Goal: Information Seeking & Learning: Learn about a topic

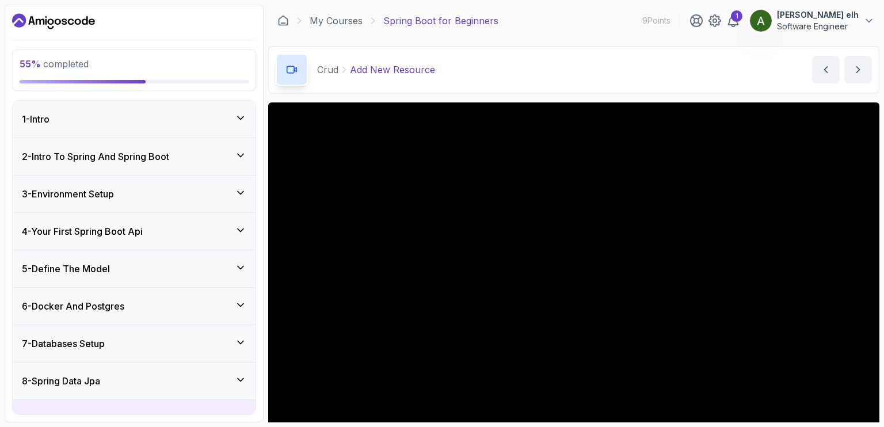
scroll to position [83, 0]
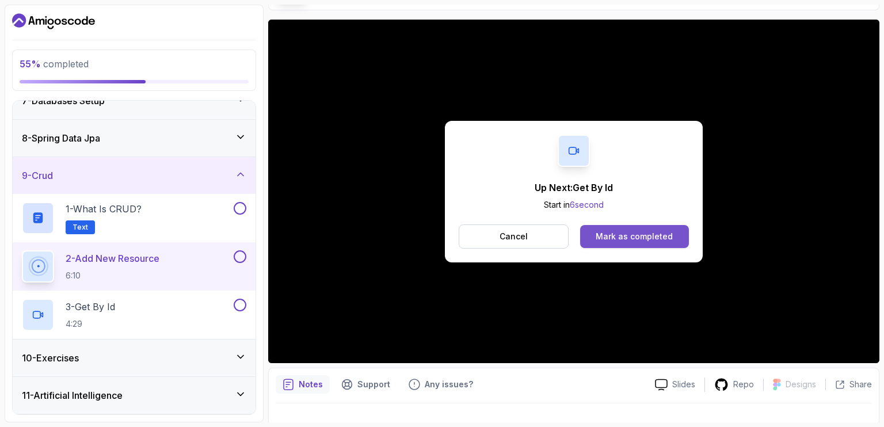
click at [644, 244] on button "Mark as completed" at bounding box center [634, 236] width 109 height 23
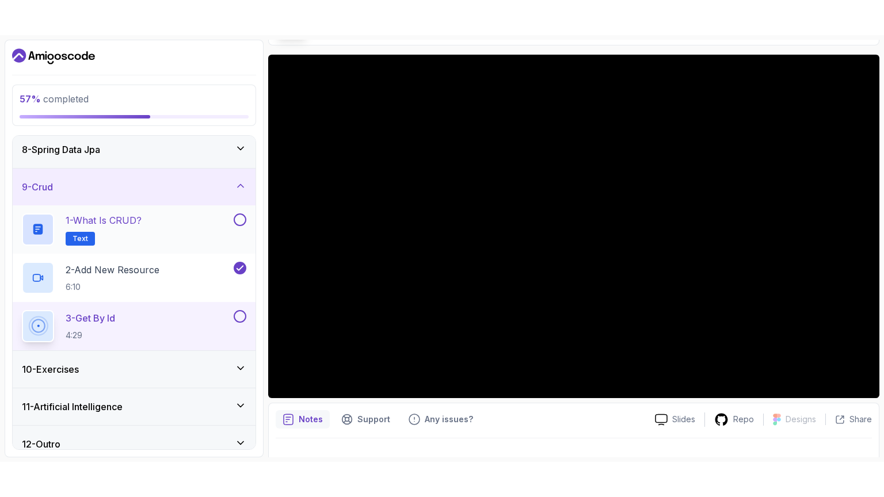
scroll to position [278, 0]
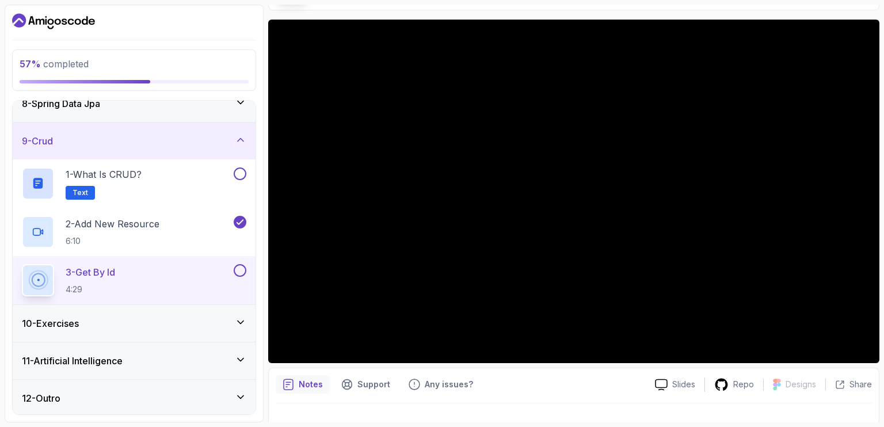
click at [0, 302] on section "57 % completed 1 - Intro 2 - Intro To Spring And Spring Boot 3 - Environment Se…" at bounding box center [442, 213] width 884 height 427
click at [849, 16] on main "My Courses Spring Boot for Beginners 9 Points 1 Ayman elh Software Engineer 9 -…" at bounding box center [573, 214] width 611 height 418
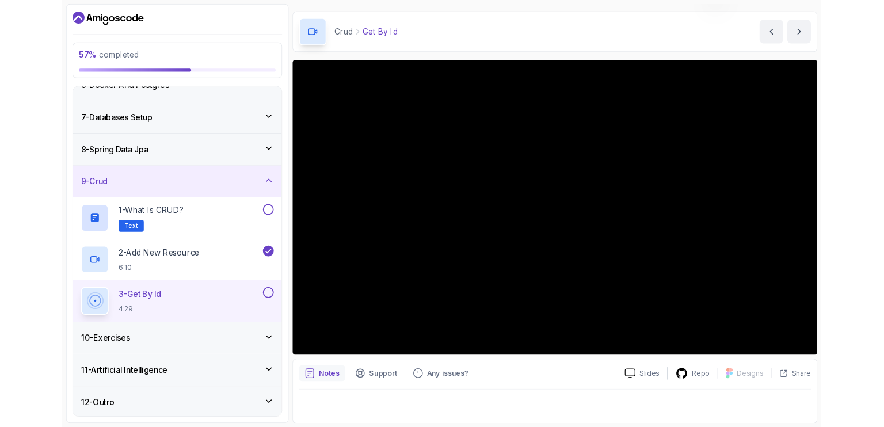
scroll to position [83, 0]
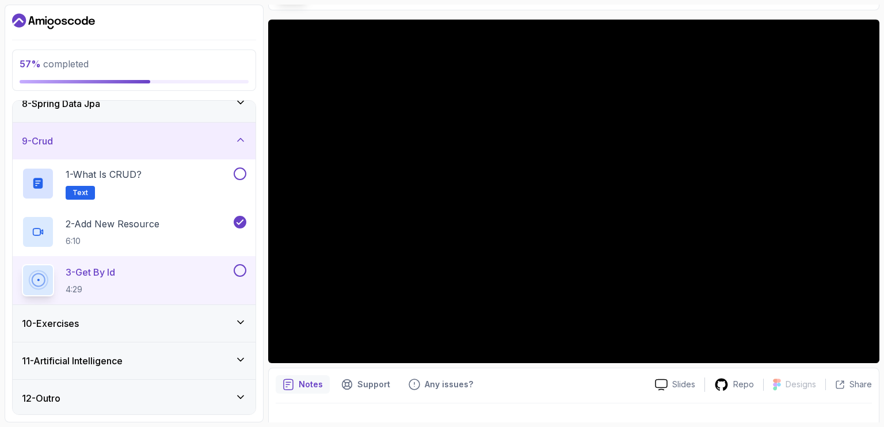
click at [147, 322] on div "10 - Exercises" at bounding box center [134, 324] width 225 height 14
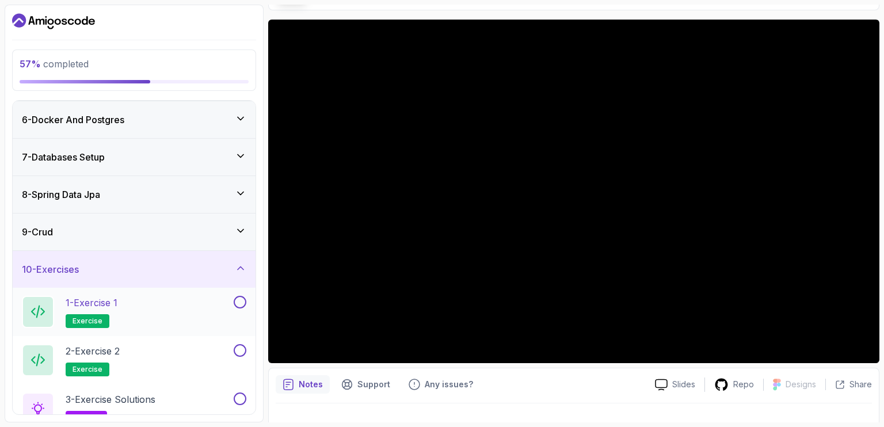
scroll to position [112, 0]
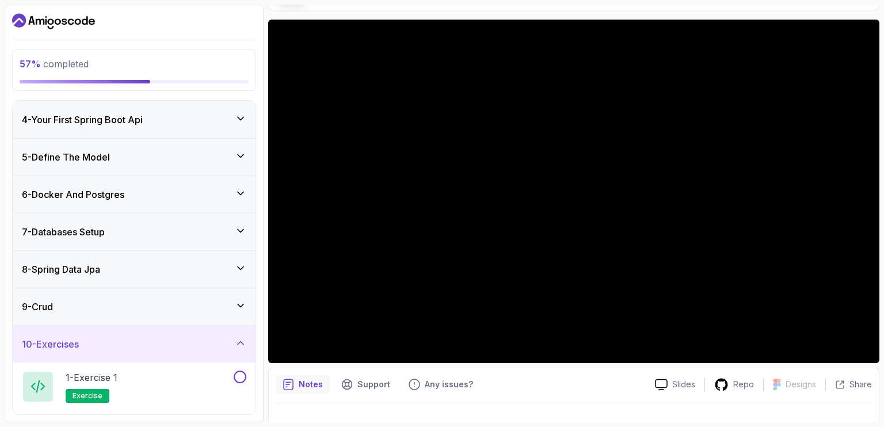
click at [93, 314] on div "9 - Crud" at bounding box center [134, 306] width 243 height 37
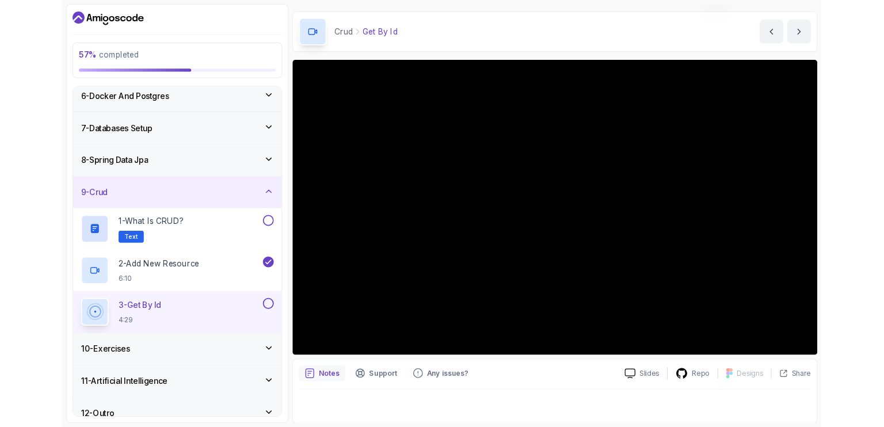
scroll to position [83, 0]
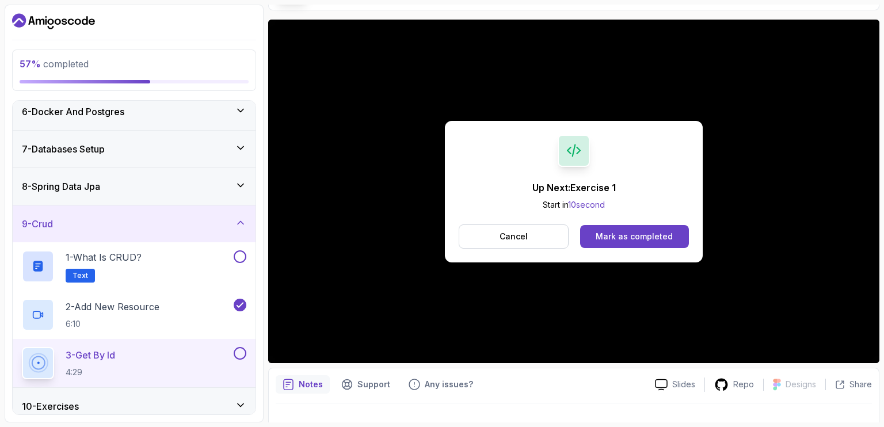
click at [655, 225] on div "Cancel Mark as completed" at bounding box center [574, 237] width 230 height 24
click at [176, 267] on div "1 - What is CRUD? Text" at bounding box center [127, 266] width 210 height 32
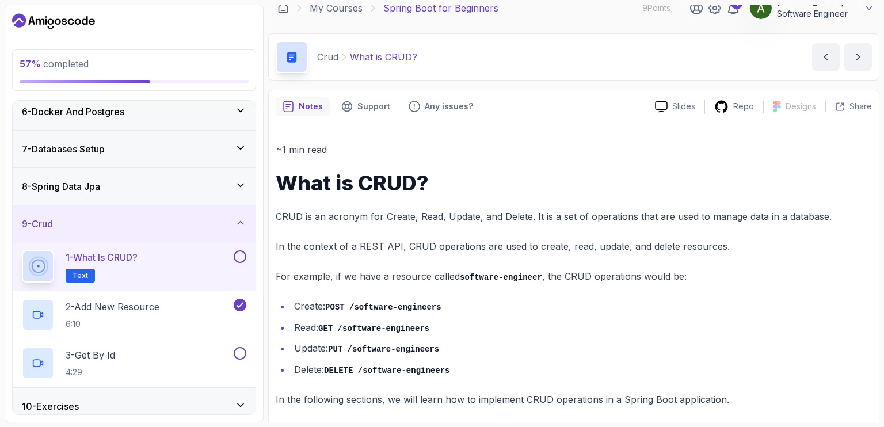
scroll to position [20, 0]
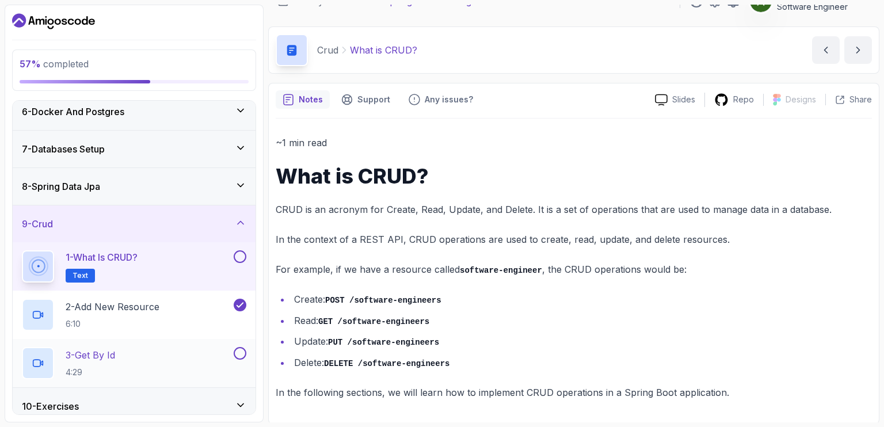
click at [231, 354] on div at bounding box center [238, 353] width 15 height 13
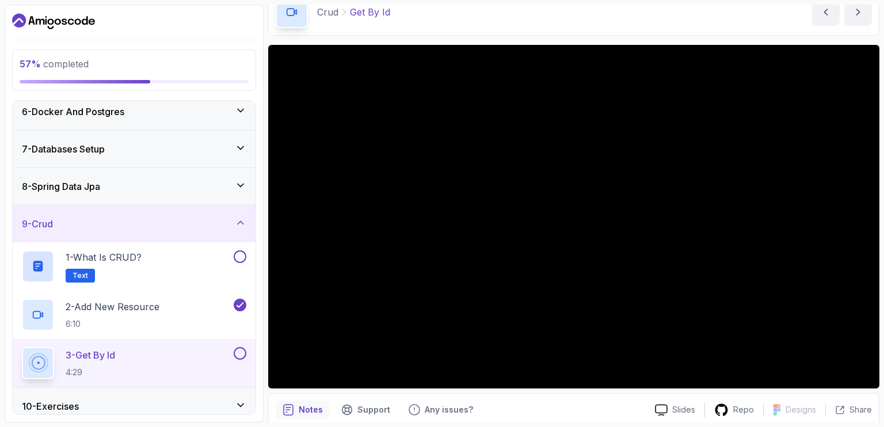
scroll to position [104, 0]
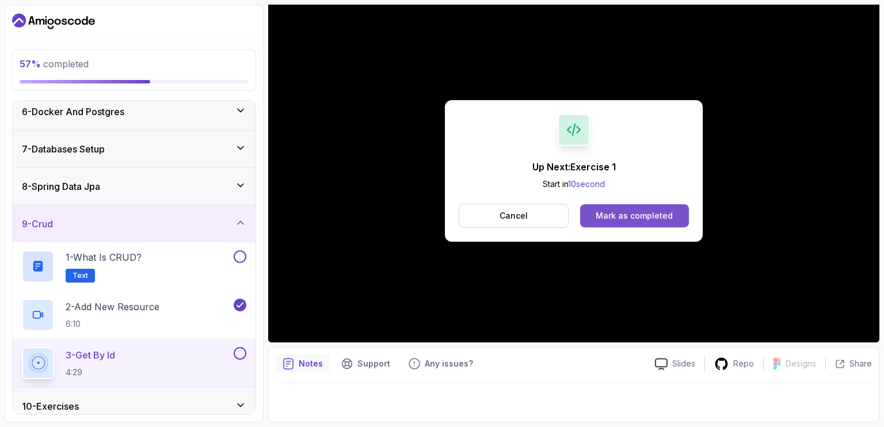
click at [603, 215] on div "Mark as completed" at bounding box center [634, 216] width 77 height 12
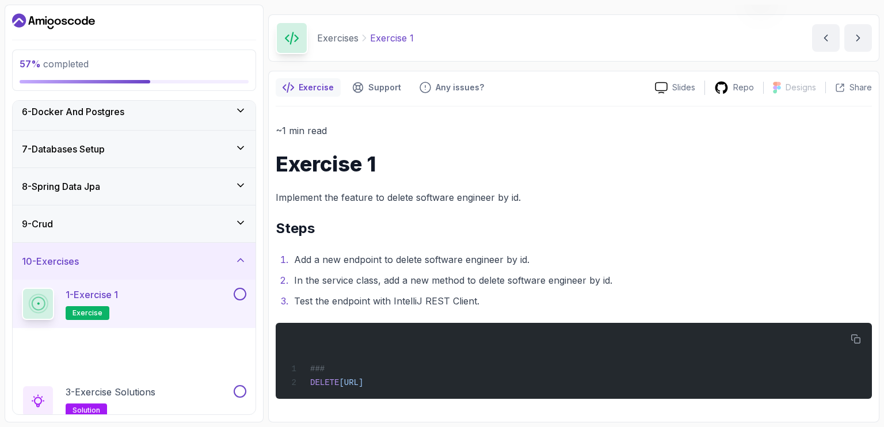
scroll to position [31, 0]
drag, startPoint x: 533, startPoint y: 383, endPoint x: 334, endPoint y: 375, distance: 198.8
click at [363, 379] on span "http://localhost:8080/api/v1/software-engineers/1" at bounding box center [351, 383] width 24 height 9
click at [376, 289] on ol "Add a new endpoint to delete software engineer by id. In the service class, add…" at bounding box center [574, 281] width 596 height 58
click at [208, 298] on div "1 - Exercise 1 exercise" at bounding box center [127, 304] width 210 height 32
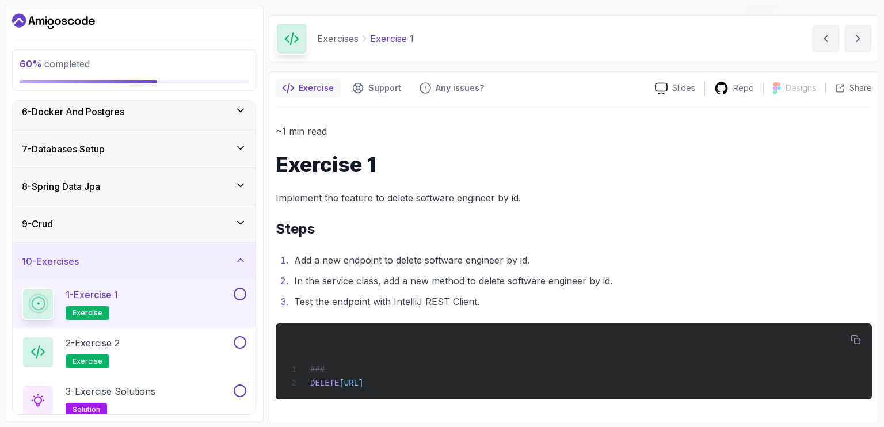
click at [844, 216] on div "~1 min read Exercise 1 Implement the feature to delete software engineer by id.…" at bounding box center [574, 261] width 596 height 276
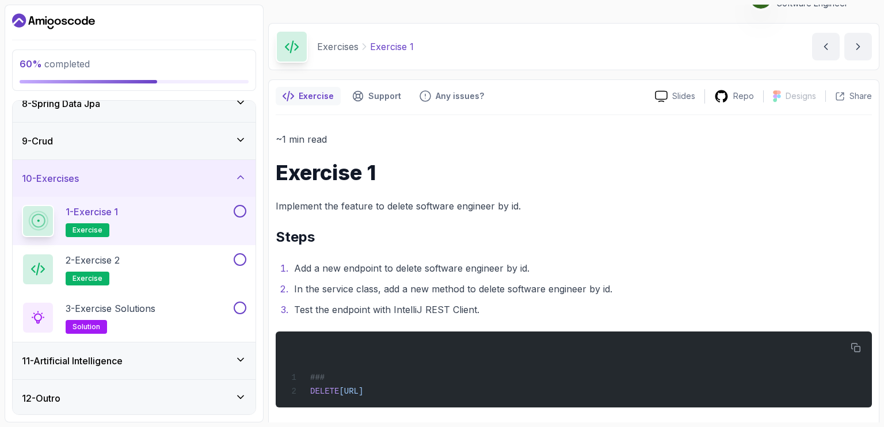
scroll to position [0, 0]
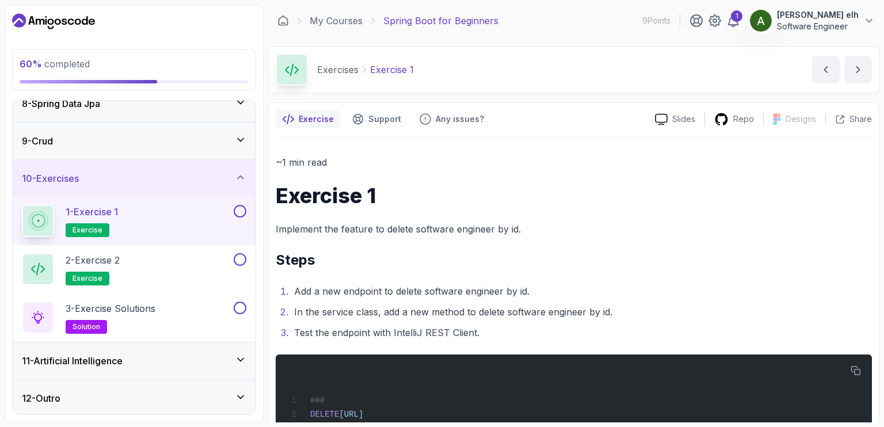
click at [466, 286] on li "Add a new endpoint to delete software engineer by id." at bounding box center [582, 291] width 582 height 16
click at [639, 233] on p "Implement the feature to delete software engineer by id." at bounding box center [574, 229] width 596 height 16
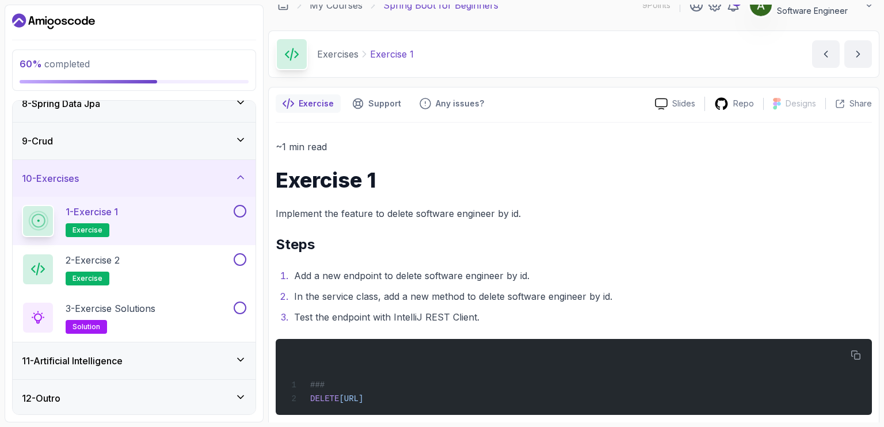
scroll to position [31, 0]
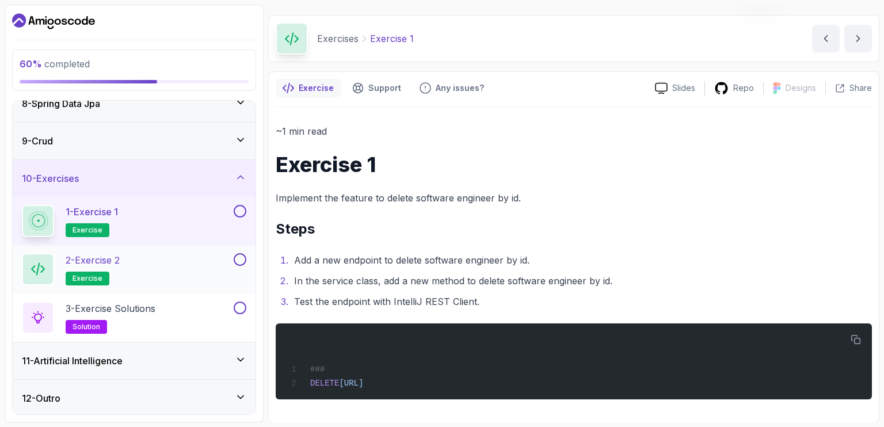
click at [193, 257] on div "2 - Exercise 2 exercise" at bounding box center [127, 269] width 210 height 32
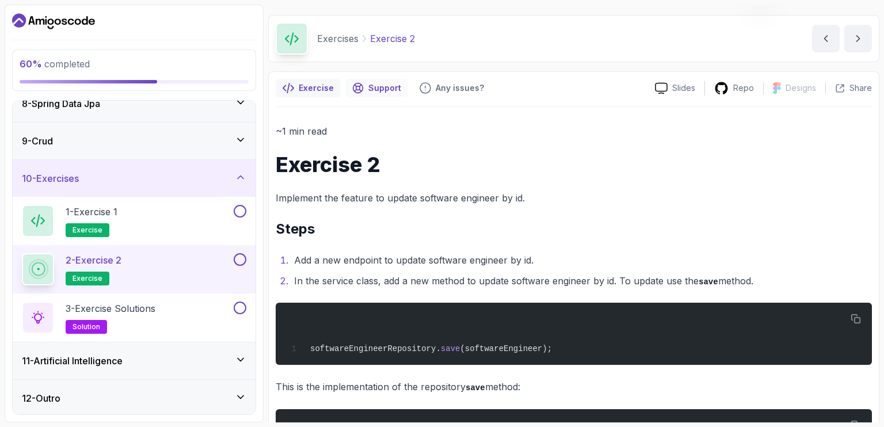
click at [386, 94] on div "Support" at bounding box center [376, 88] width 63 height 18
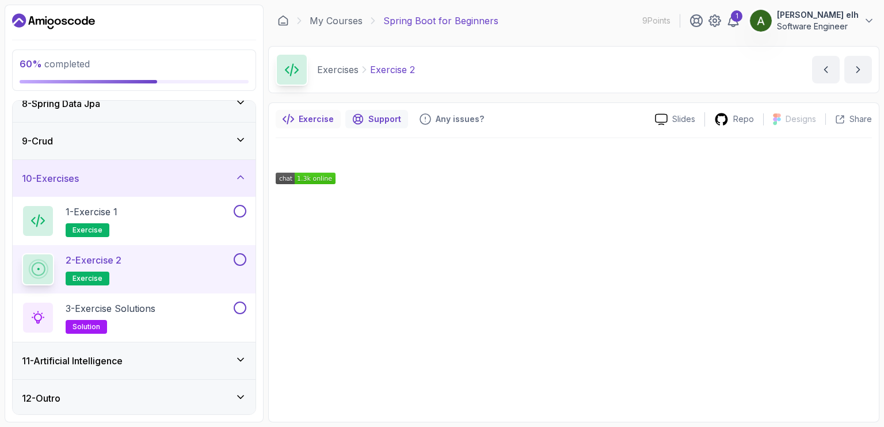
click at [303, 122] on p "Exercise" at bounding box center [316, 119] width 35 height 12
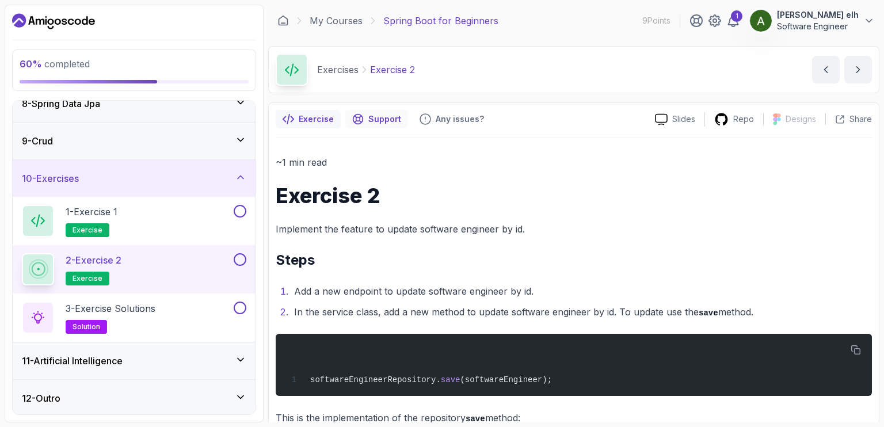
click at [359, 117] on icon "Support button" at bounding box center [358, 119] width 12 height 12
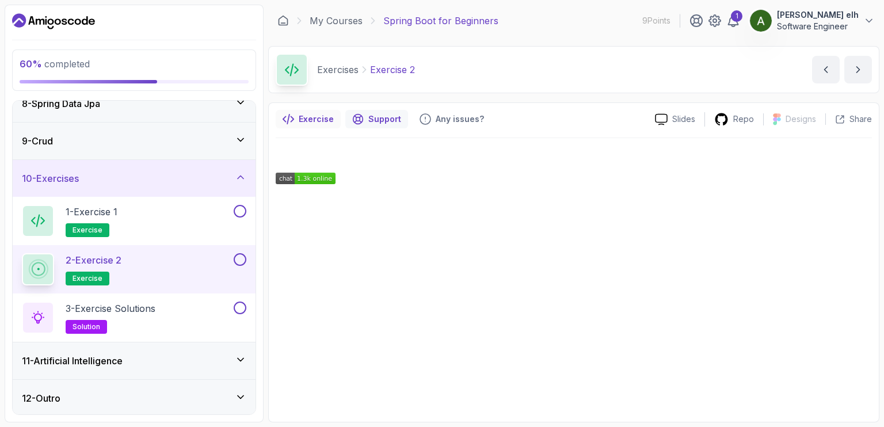
click at [323, 119] on p "Exercise" at bounding box center [316, 119] width 35 height 12
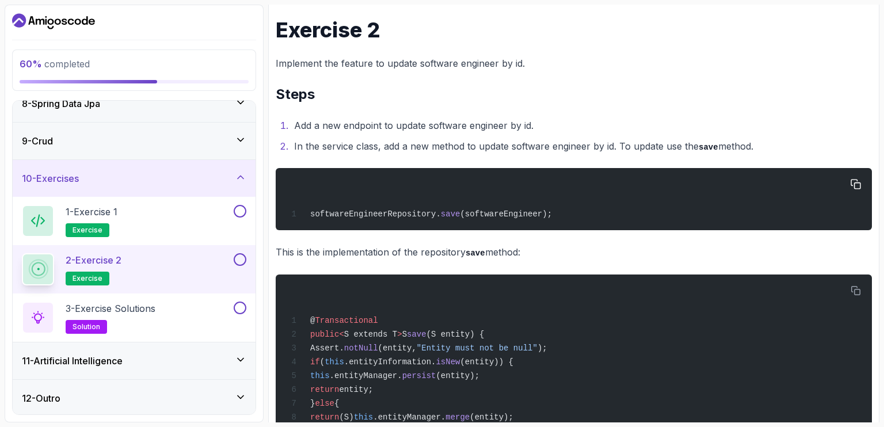
scroll to position [249, 0]
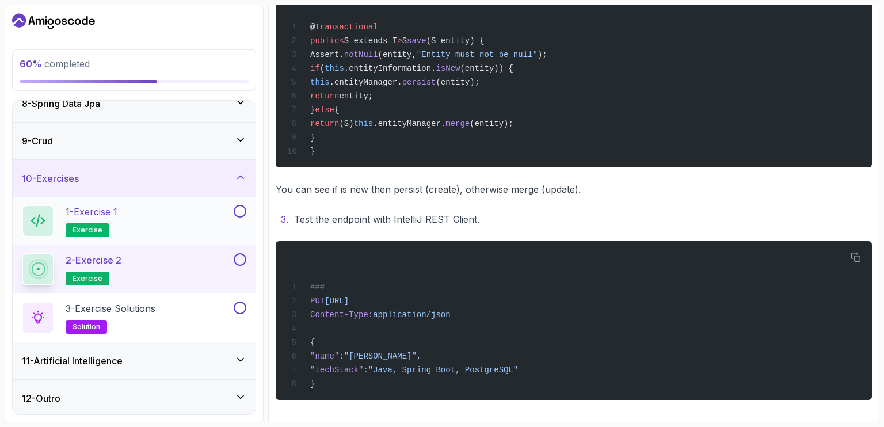
click at [117, 205] on p "1 - Exercise 1" at bounding box center [92, 212] width 52 height 14
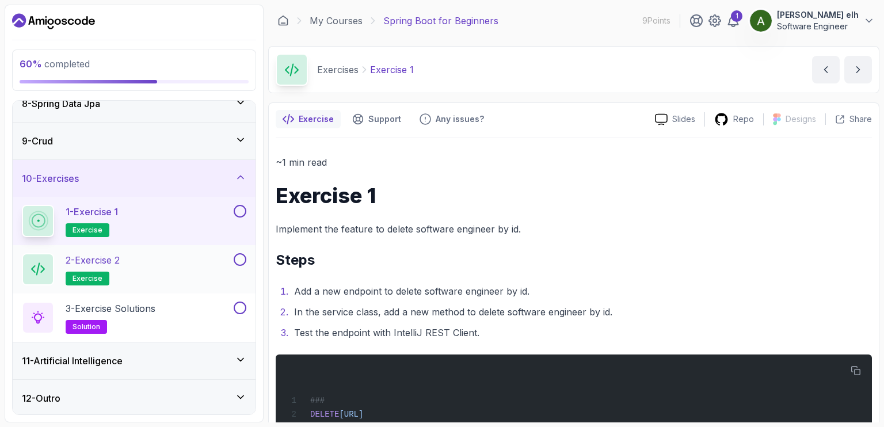
click at [153, 253] on div "2 - Exercise 2 exercise" at bounding box center [127, 269] width 210 height 32
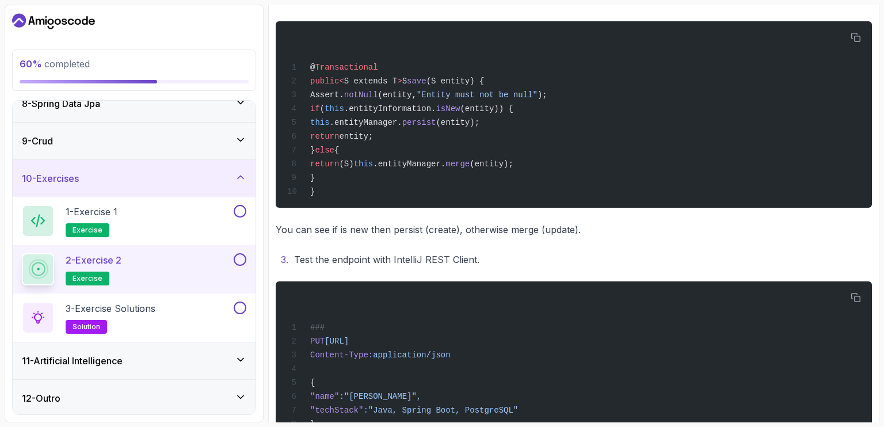
scroll to position [459, 0]
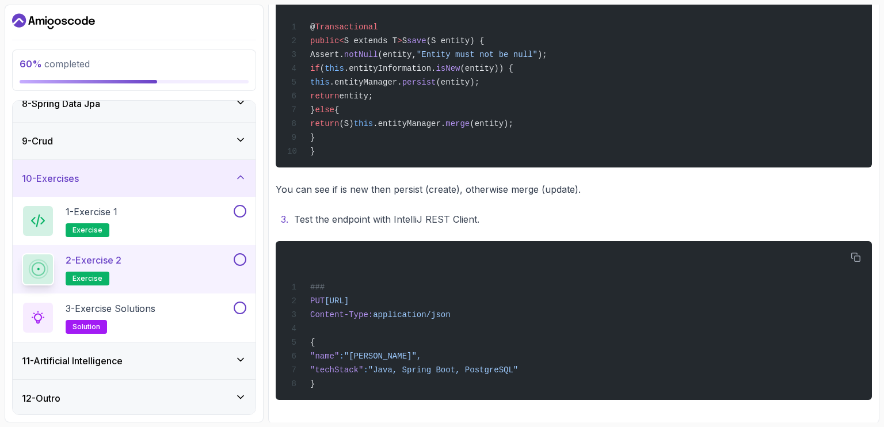
click at [842, 110] on div "@ Transactional public < S extends T > S save (S entity) { Assert. notNull (ent…" at bounding box center [574, 74] width 578 height 173
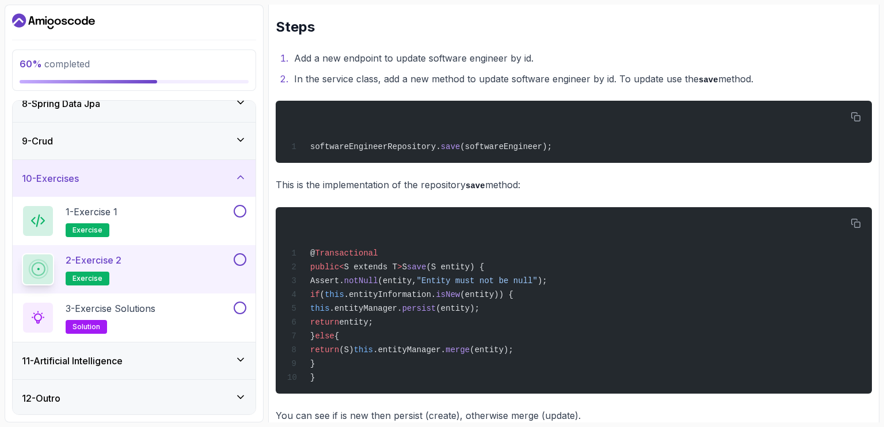
scroll to position [211, 0]
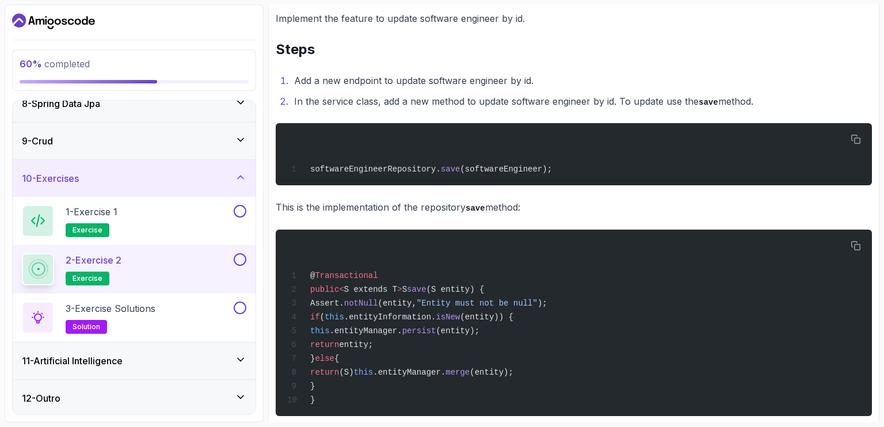
click at [95, 362] on h3 "11 - Artificial Intelligence" at bounding box center [72, 361] width 101 height 14
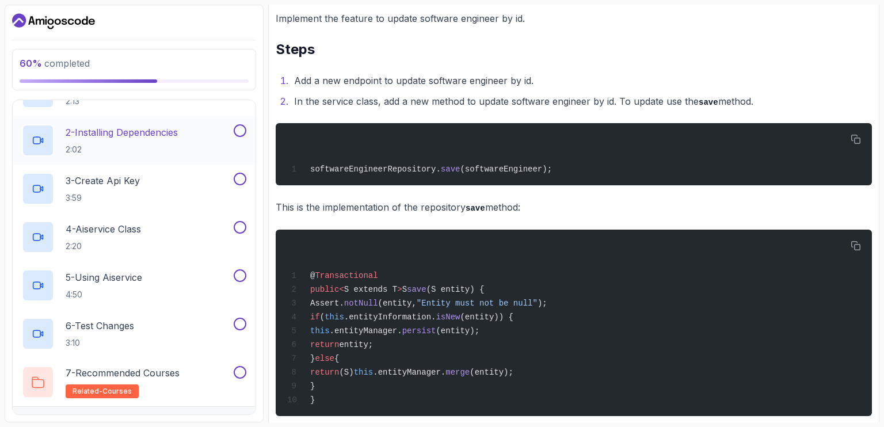
scroll to position [360, 0]
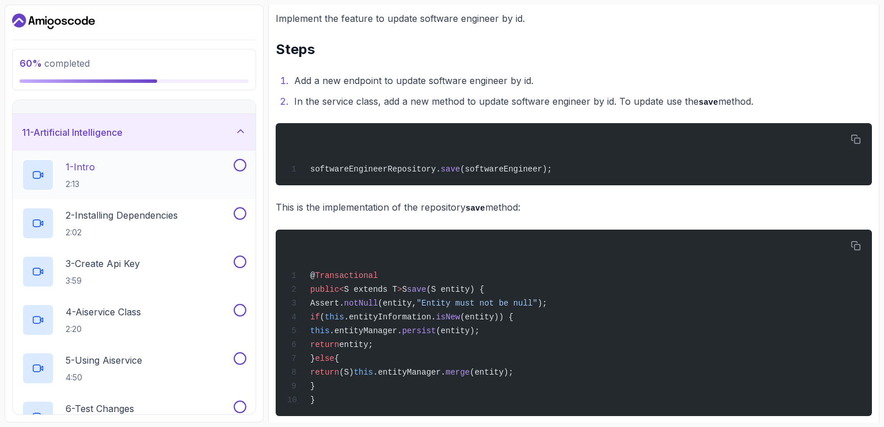
click at [95, 173] on h2 "1 - Intro 2:13" at bounding box center [80, 175] width 29 height 30
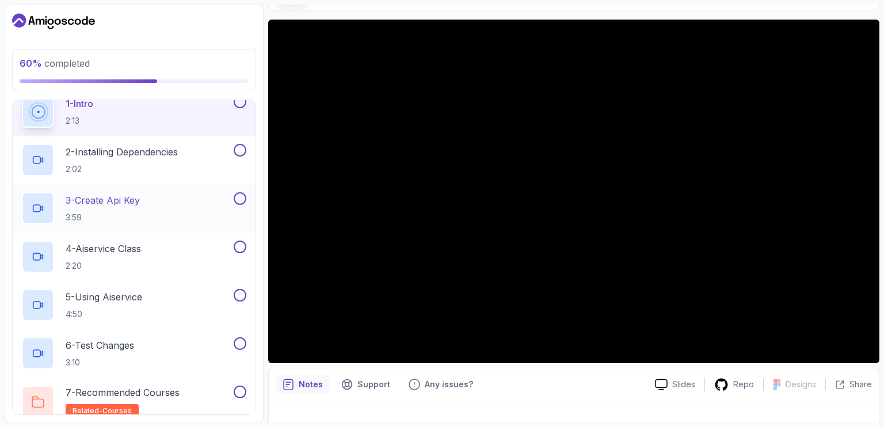
scroll to position [471, 0]
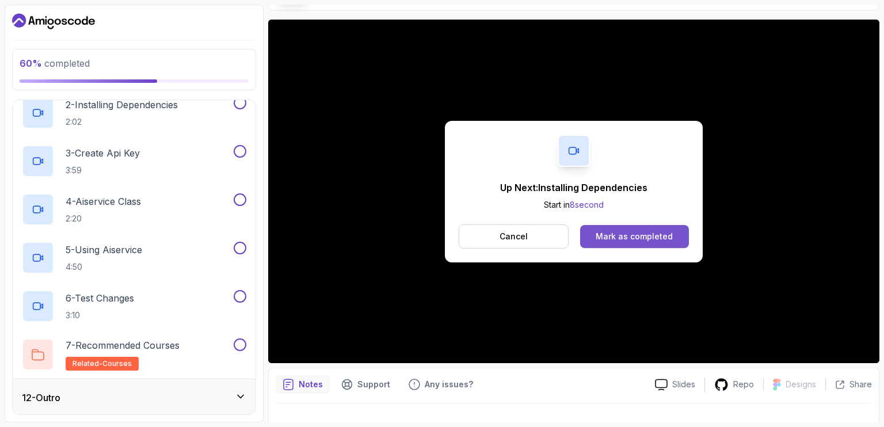
click at [601, 242] on button "Mark as completed" at bounding box center [634, 236] width 109 height 23
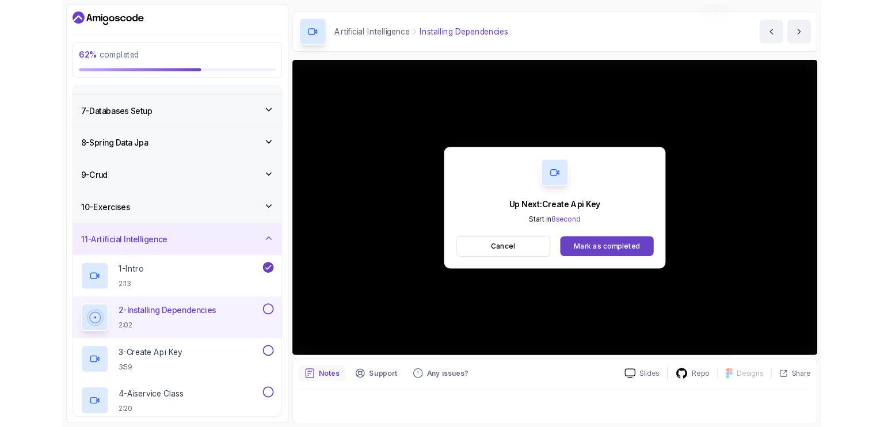
scroll to position [83, 0]
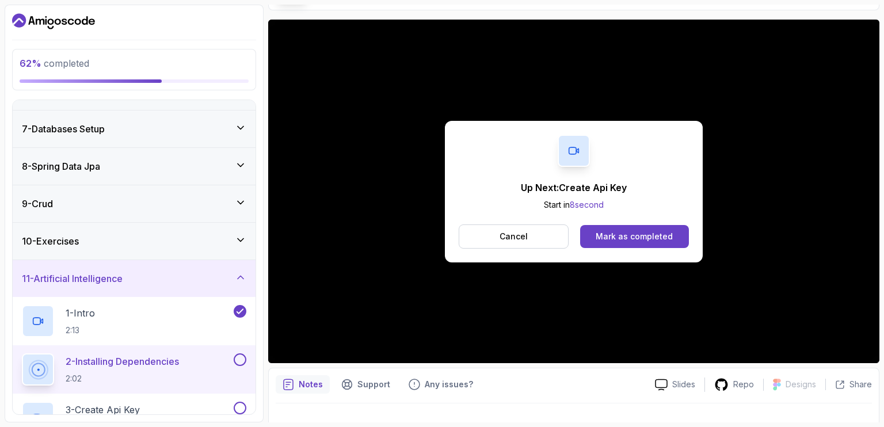
click at [632, 249] on div "Up Next: Create Api Key Start in 8 second Cancel Mark as completed" at bounding box center [574, 192] width 258 height 142
click at [628, 245] on button "Mark as completed" at bounding box center [634, 236] width 109 height 23
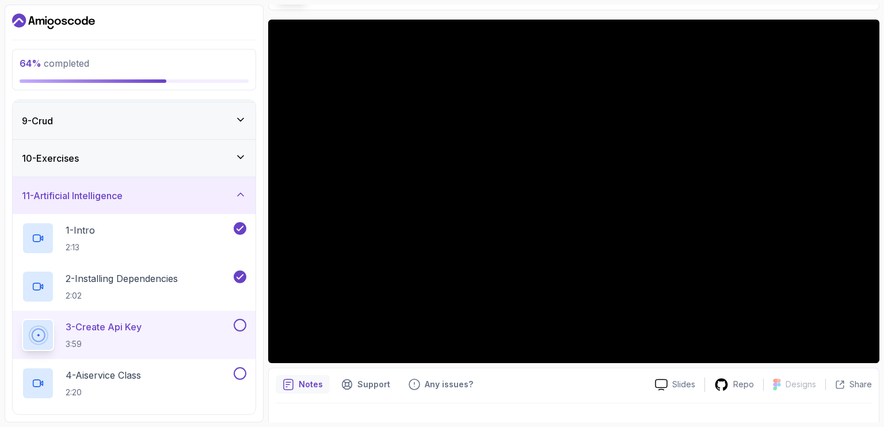
scroll to position [380, 0]
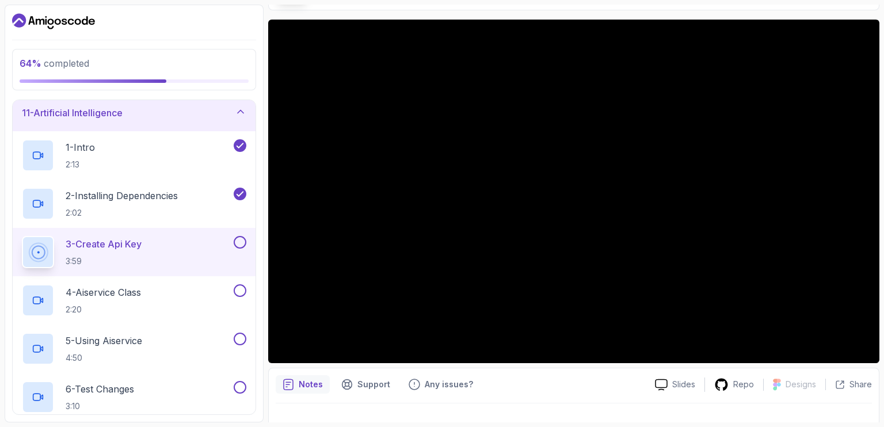
click at [831, 0] on section "64 % completed 1 - Intro 2 - Intro To Spring And Spring Boot 3 - Environment Se…" at bounding box center [442, 213] width 884 height 427
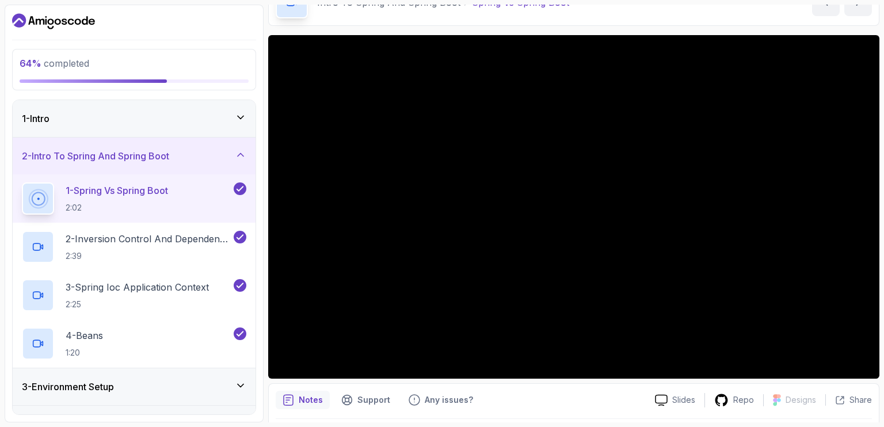
scroll to position [104, 0]
